Goal: Check status: Check status

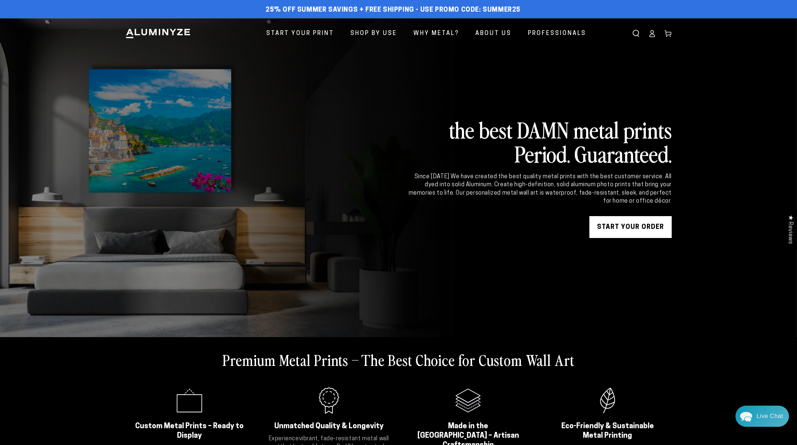
click at [653, 38] on div "Close dialog Get 35% Off + Free Shipping on Your First Order! Plus, enjoy early…" at bounding box center [398, 222] width 797 height 445
click at [651, 34] on icon at bounding box center [652, 35] width 5 height 3
click at [652, 34] on icon at bounding box center [652, 35] width 5 height 3
click at [654, 28] on link "Account" at bounding box center [652, 33] width 16 height 16
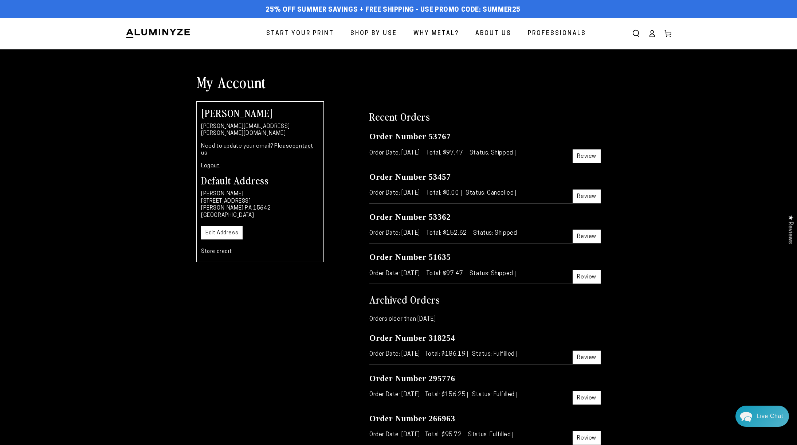
click at [586, 154] on link "Review" at bounding box center [587, 155] width 28 height 13
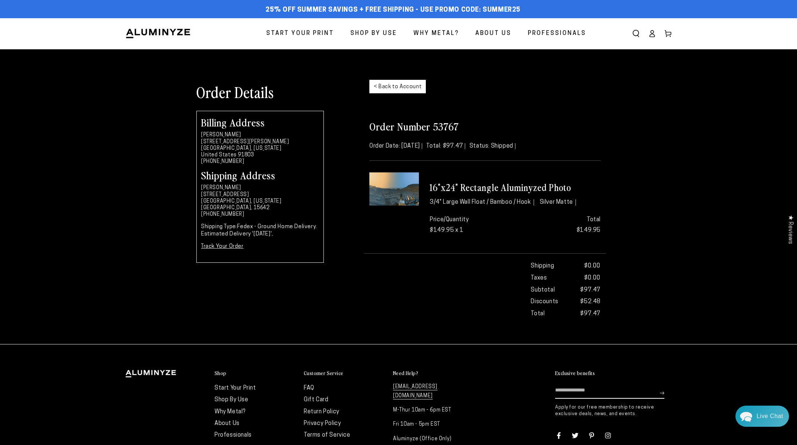
click at [216, 247] on link "Track Your Order" at bounding box center [222, 246] width 43 height 5
